Goal: Task Accomplishment & Management: Use online tool/utility

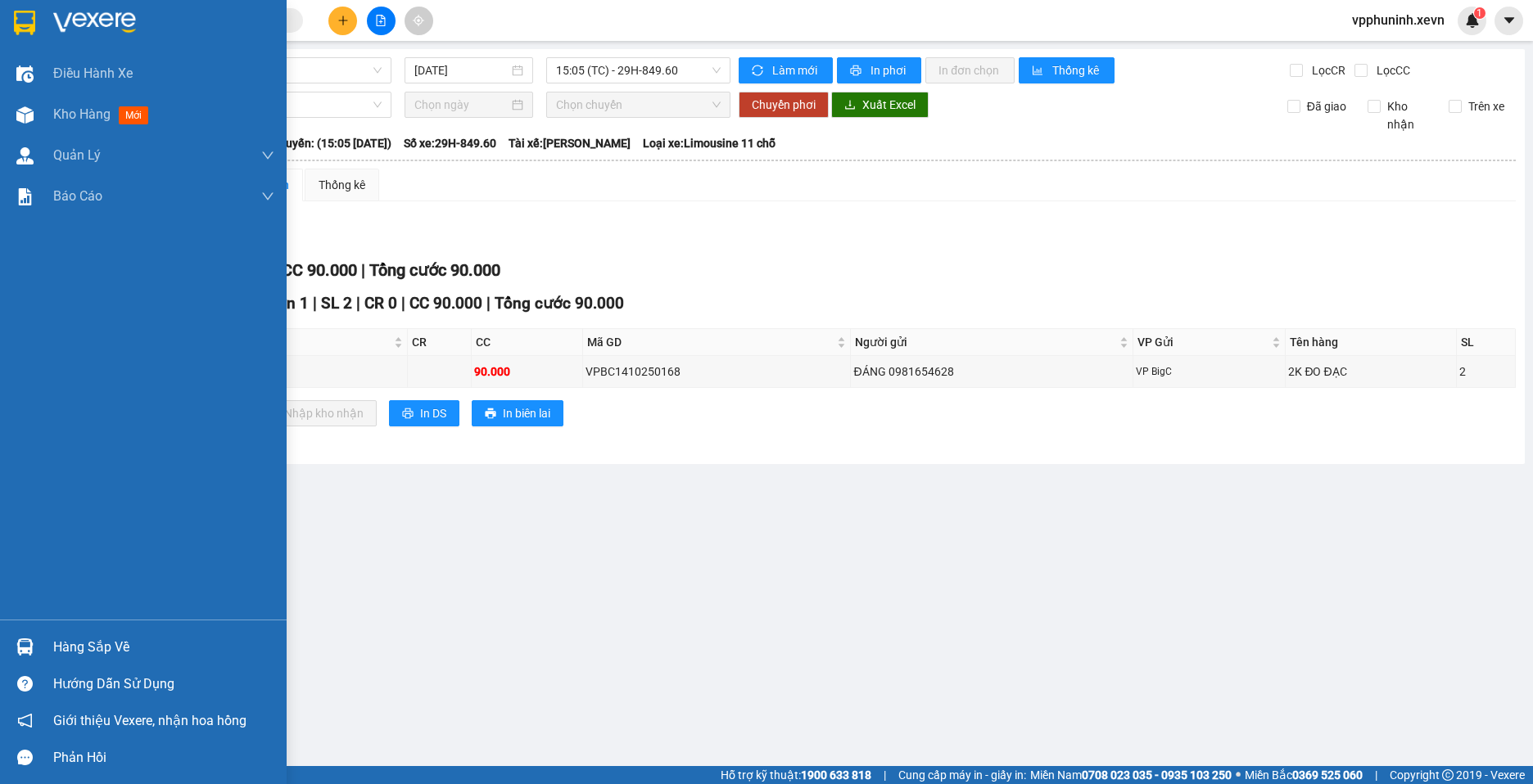
click at [36, 652] on div at bounding box center [25, 647] width 28 height 28
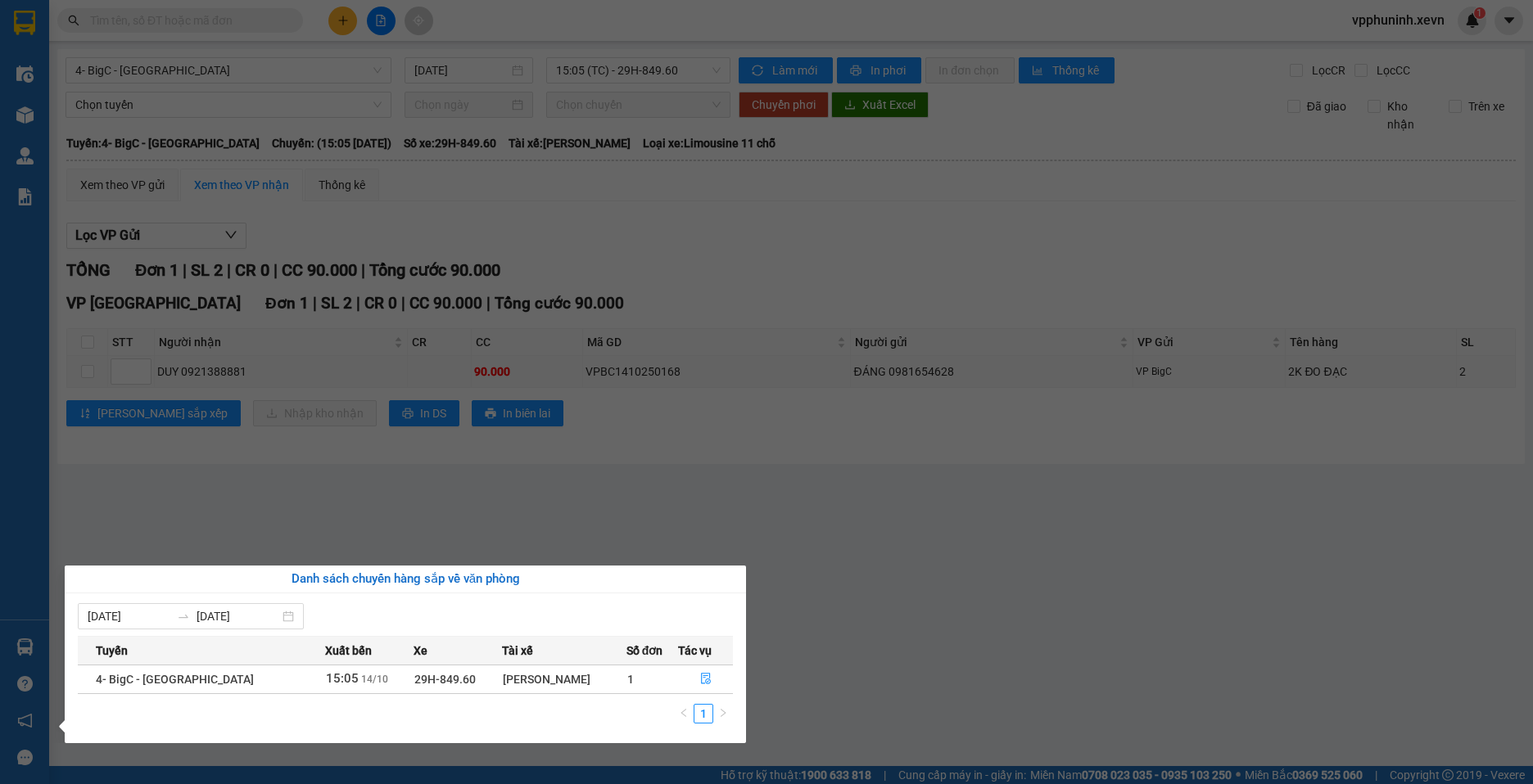
click at [914, 607] on section "Kết quả tìm kiếm ( 0 ) Bộ lọc No Data vpphuninh.xevn 1 Điều hành xe Kho hàng mớ…" at bounding box center [766, 392] width 1533 height 784
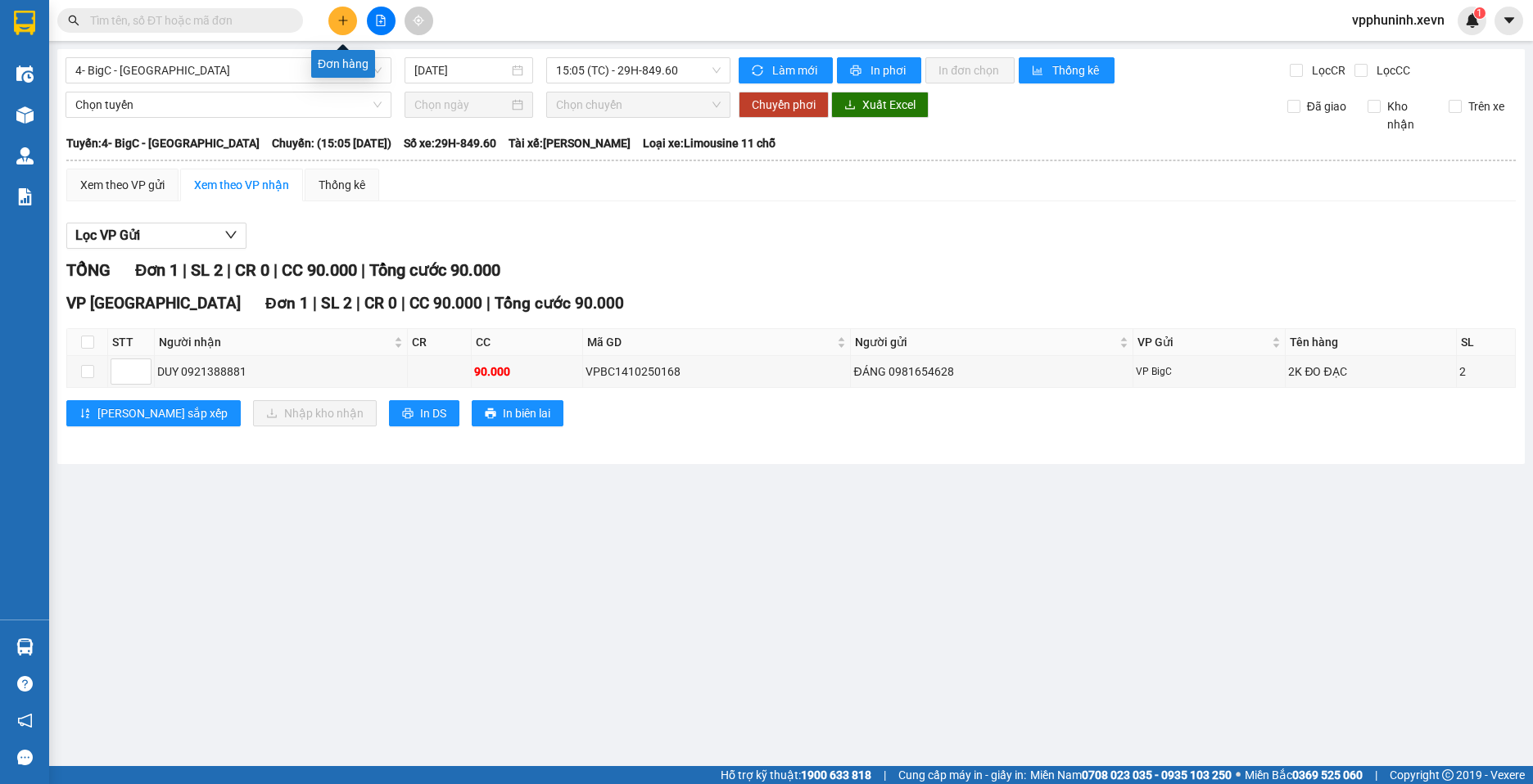
click at [341, 27] on button at bounding box center [343, 21] width 28 height 28
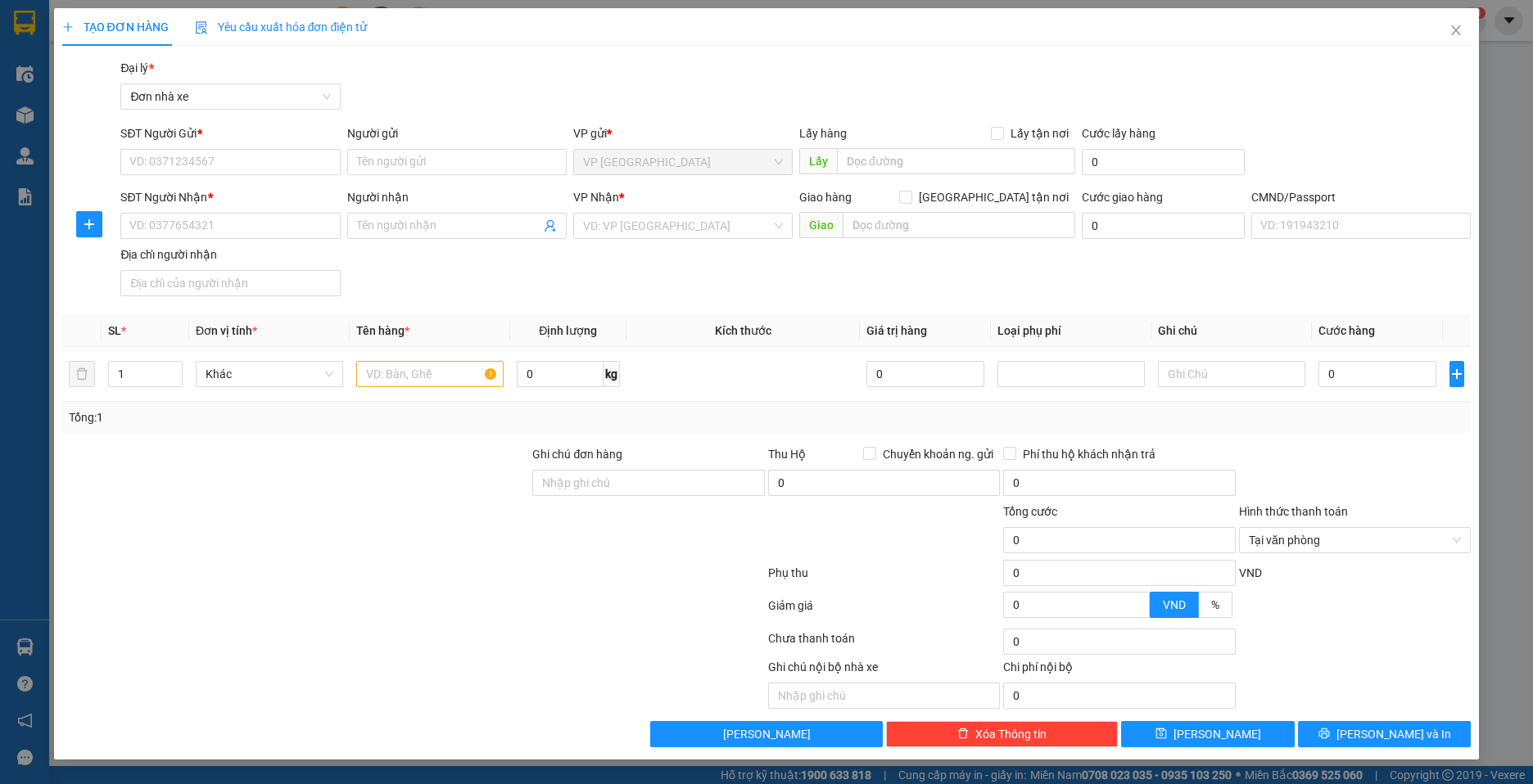
click at [130, 26] on span "TẠO ĐƠN HÀNG" at bounding box center [116, 27] width 107 height 13
click at [18, 22] on div "TẠO ĐƠN HÀNG Yêu cầu xuất hóa đơn điện tử Transit Pickup Surcharge Ids Transit …" at bounding box center [766, 392] width 1533 height 784
click at [19, 66] on div "TẠO ĐƠN HÀNG Yêu cầu xuất hóa đơn điện tử Transit Pickup Surcharge Ids Transit …" at bounding box center [766, 392] width 1533 height 784
click at [28, 124] on div "TẠO ĐƠN HÀNG Yêu cầu xuất hóa đơn điện tử Transit Pickup Surcharge Ids Transit …" at bounding box center [766, 392] width 1533 height 784
click at [16, 168] on div "TẠO ĐƠN HÀNG Yêu cầu xuất hóa đơn điện tử Transit Pickup Surcharge Ids Transit …" at bounding box center [766, 392] width 1533 height 784
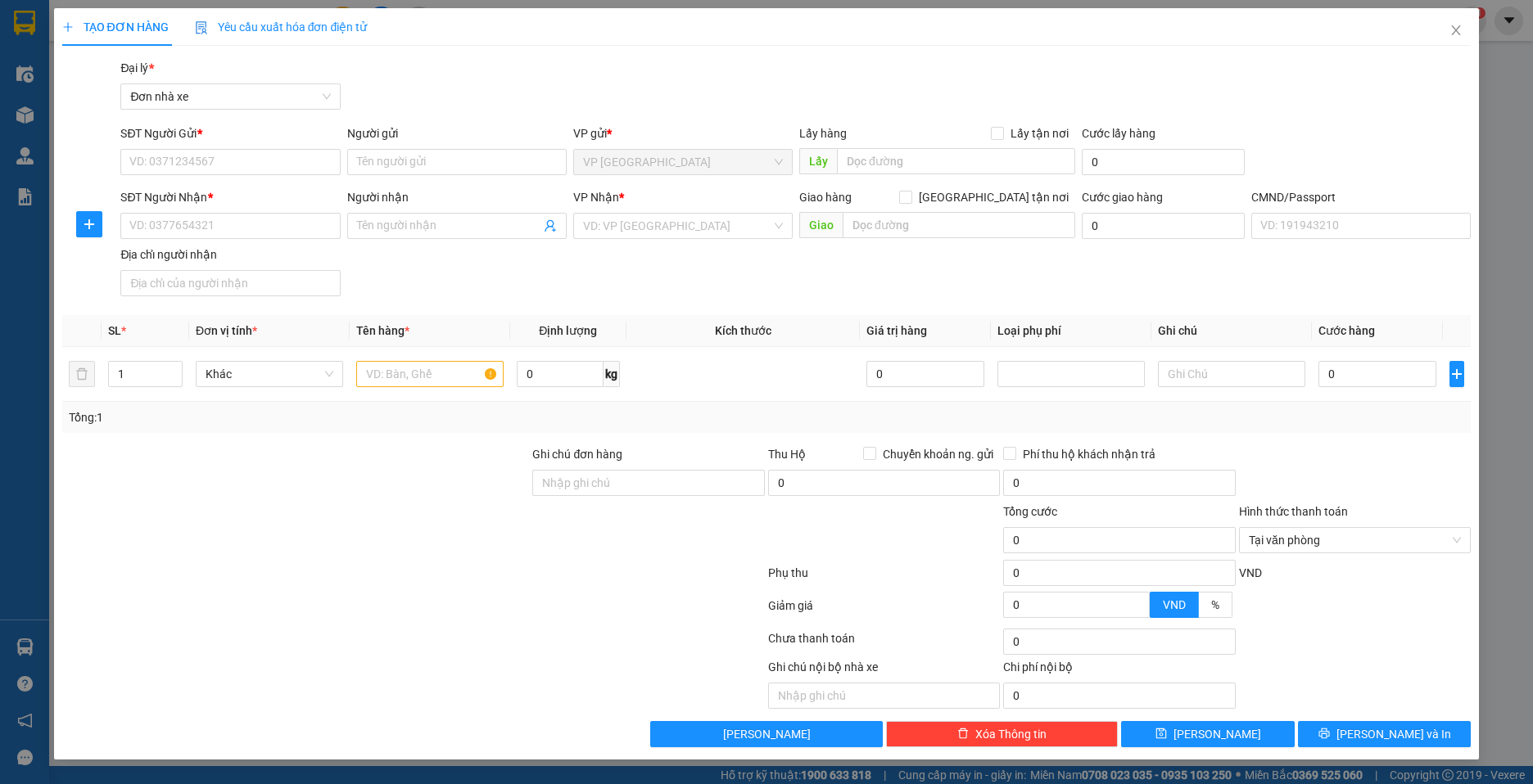
click at [24, 187] on div "TẠO ĐƠN HÀNG Yêu cầu xuất hóa đơn điện tử Transit Pickup Surcharge Ids Transit …" at bounding box center [766, 392] width 1533 height 784
click at [1457, 27] on icon "close" at bounding box center [1456, 30] width 13 height 13
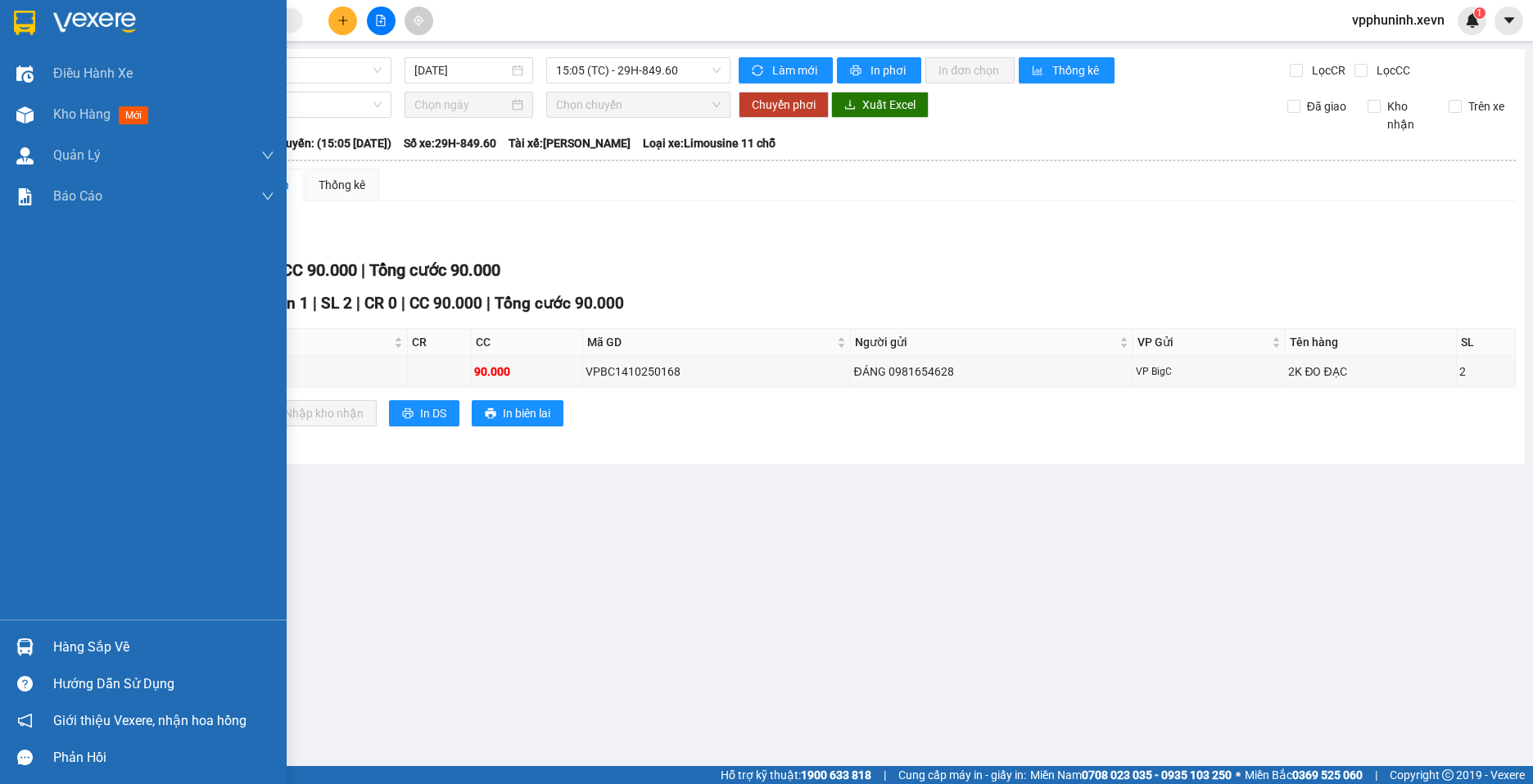
click at [23, 661] on div at bounding box center [25, 647] width 28 height 28
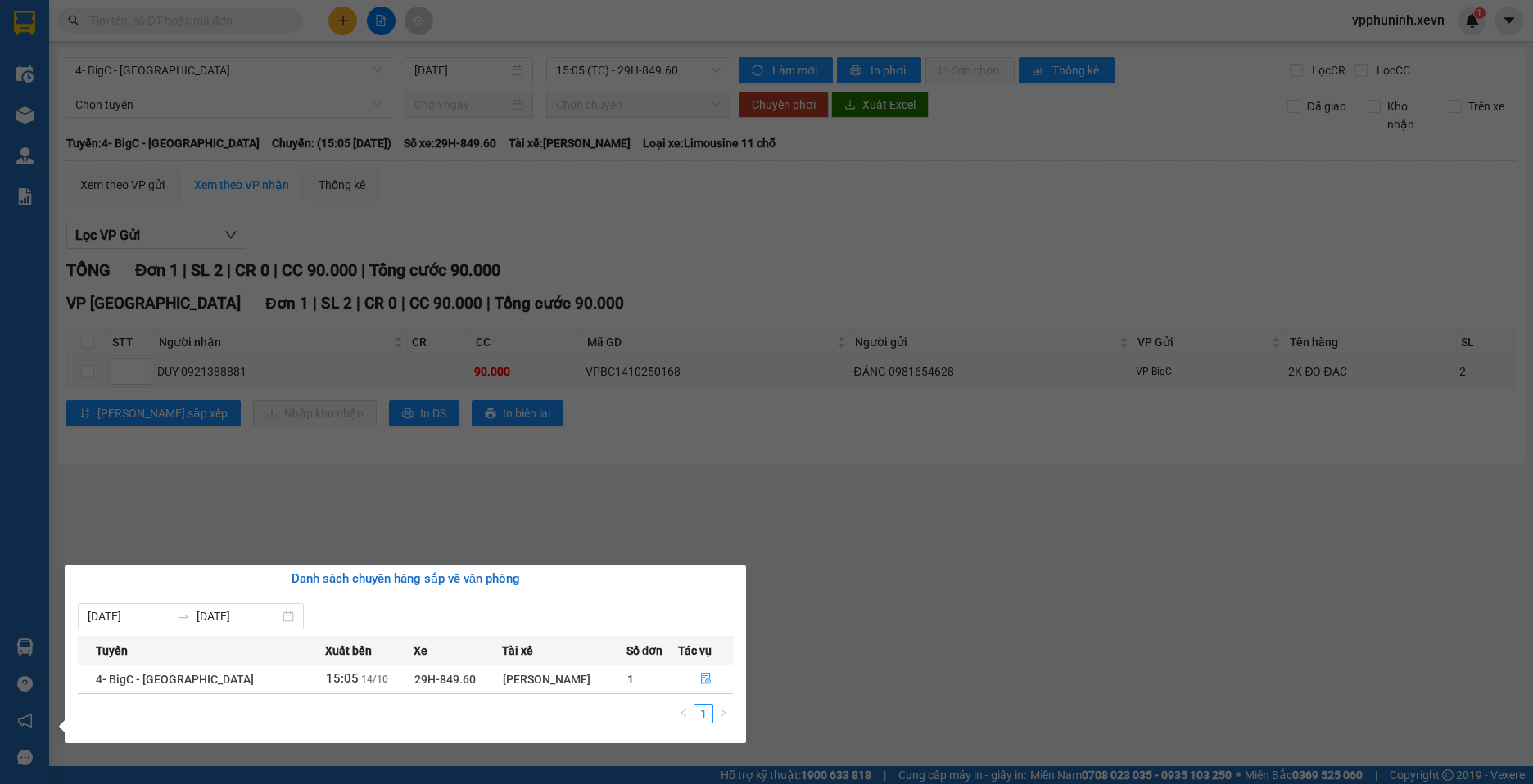
click at [1041, 704] on section "Kết quả tìm kiếm ( 0 ) Bộ lọc No Data vpphuninh.xevn 1 Điều hành xe Kho hàng mớ…" at bounding box center [766, 392] width 1533 height 784
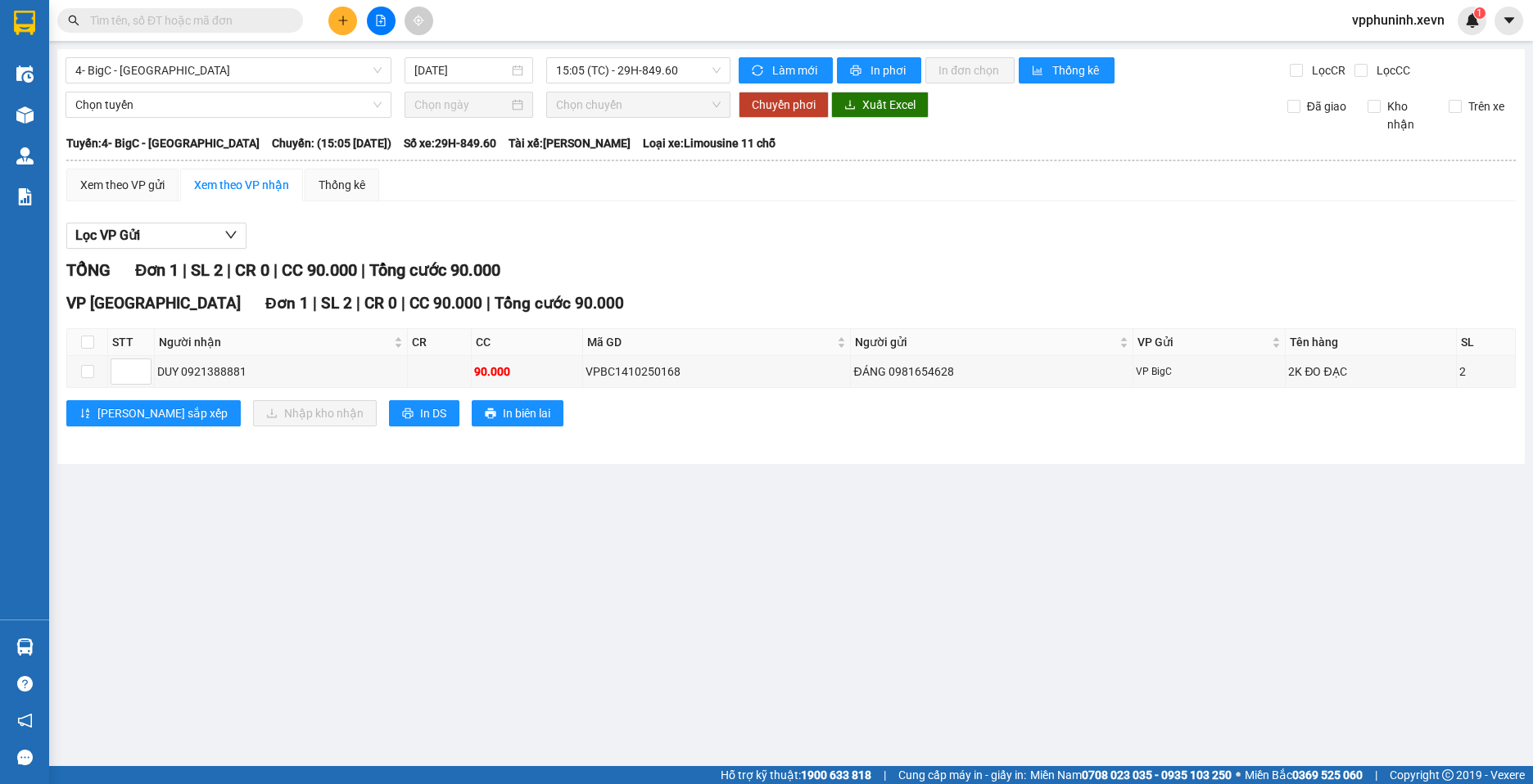
click at [388, 22] on button at bounding box center [381, 21] width 28 height 28
click at [371, 23] on button at bounding box center [381, 21] width 28 height 28
click at [384, 23] on icon "file-add" at bounding box center [381, 21] width 12 height 12
click at [751, 487] on main "4- BigC - [GEOGRAPHIC_DATA] [DATE] 15:05 (TC) - 29H-849.60 Làm mới In phơi In đ…" at bounding box center [766, 383] width 1533 height 767
